Goal: Task Accomplishment & Management: Manage account settings

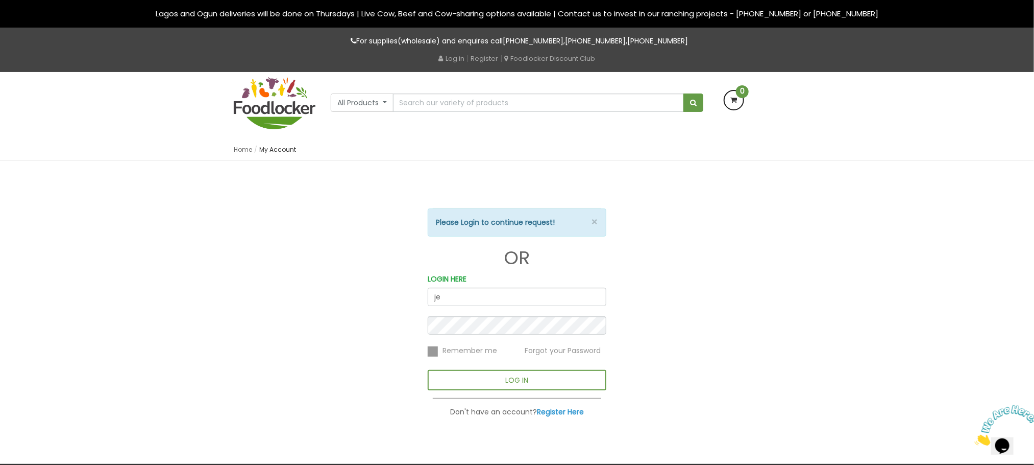
type input "[PERSON_NAME][EMAIL_ADDRESS][DOMAIN_NAME]"
click at [428, 370] on button "LOG IN" at bounding box center [517, 380] width 179 height 20
type input "[PERSON_NAME][EMAIL_ADDRESS][DOMAIN_NAME]"
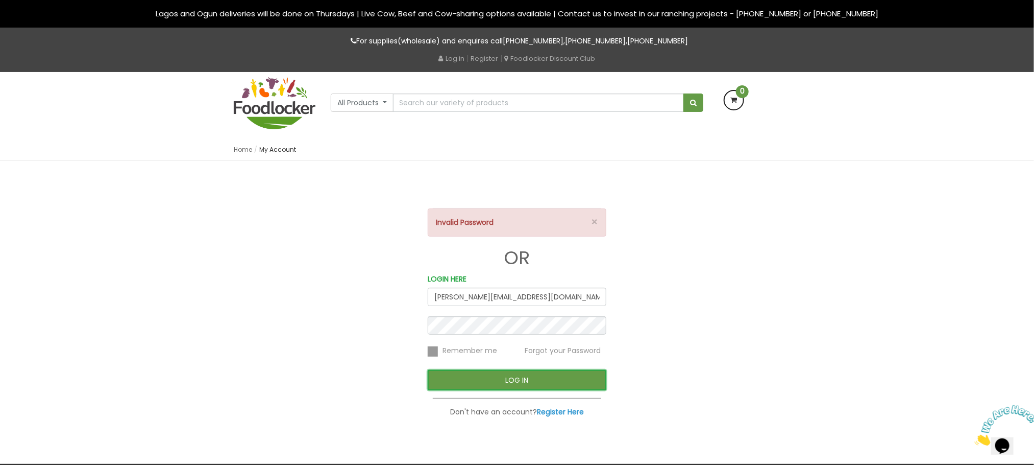
click at [534, 377] on button "LOG IN" at bounding box center [517, 380] width 179 height 20
